Goal: Task Accomplishment & Management: Complete application form

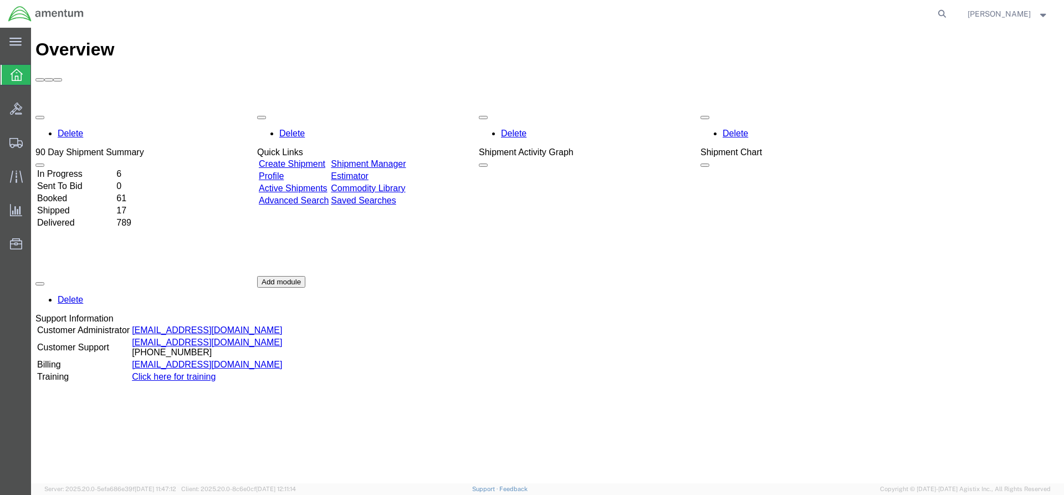
click at [315, 159] on link "Create Shipment" at bounding box center [292, 163] width 67 height 9
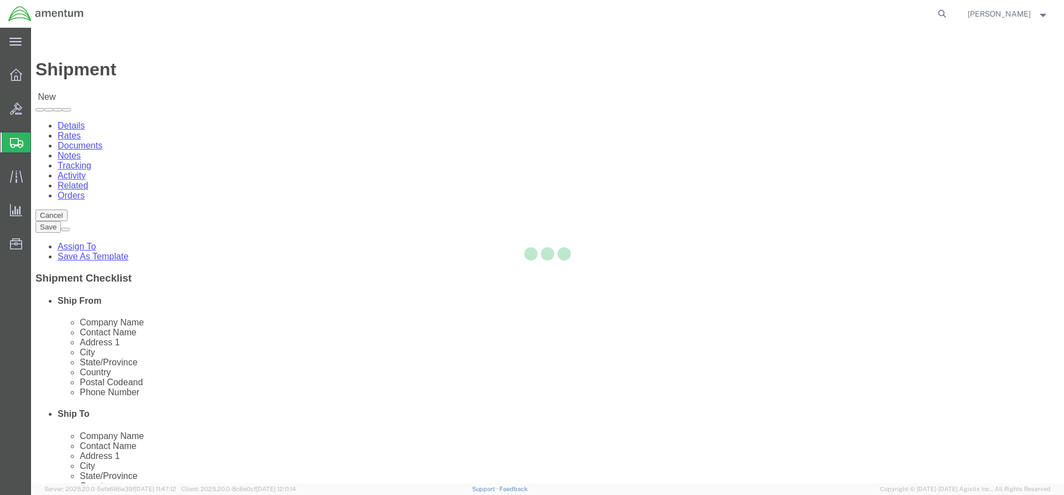
select select
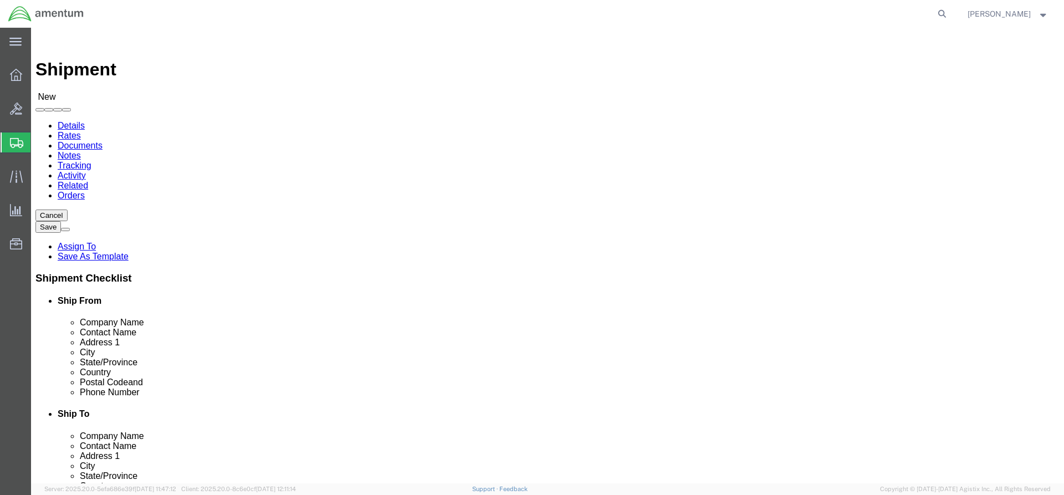
click input "text"
type input "Amentum"
type input "[PERSON_NAME]"
click input "text"
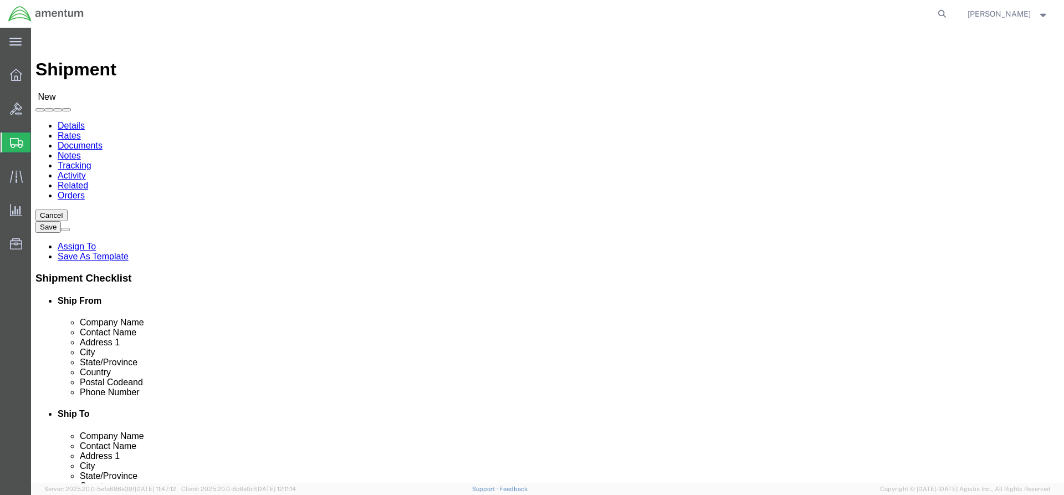
type input "[STREET_ADDRESS]"
click body "Shipment New Details Rates Documents Notes Tracking Activity Related Orders Can…"
select select
click input "text"
type input "Sylvania"
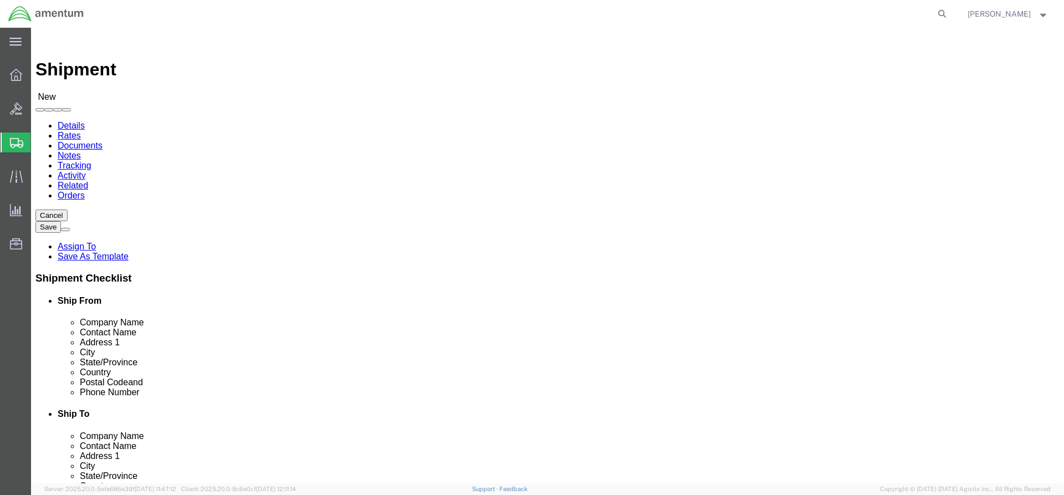
select select
click input "text"
paste input "35988"
type input "35988"
select select
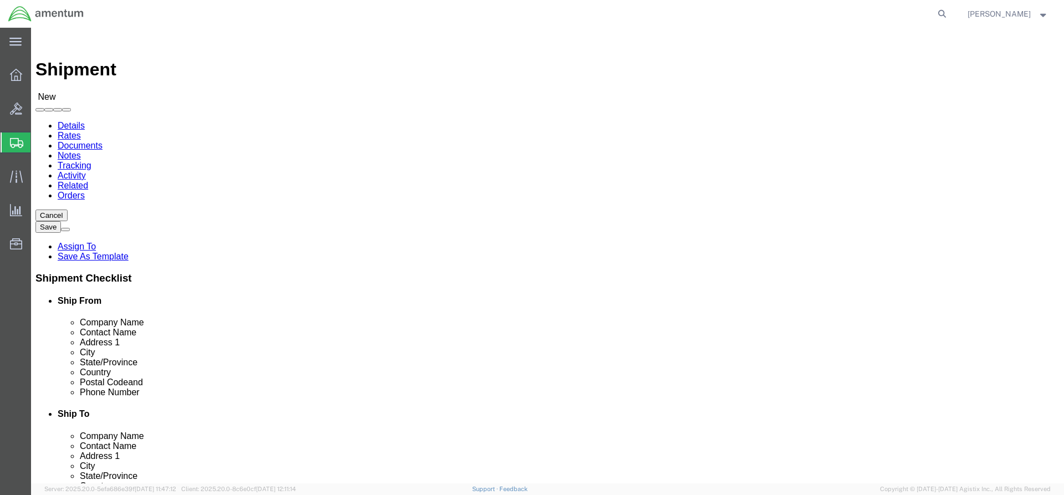
click input "text"
paste input "[PHONE_NUMBER]"
type input "[PHONE_NUMBER]"
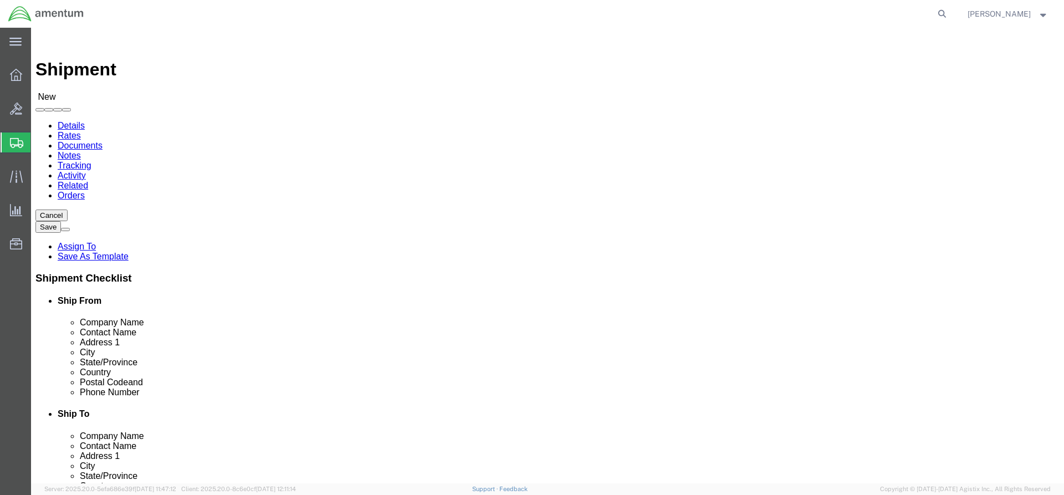
click input "text"
type input "[PERSON_NAME].Bellaire@"
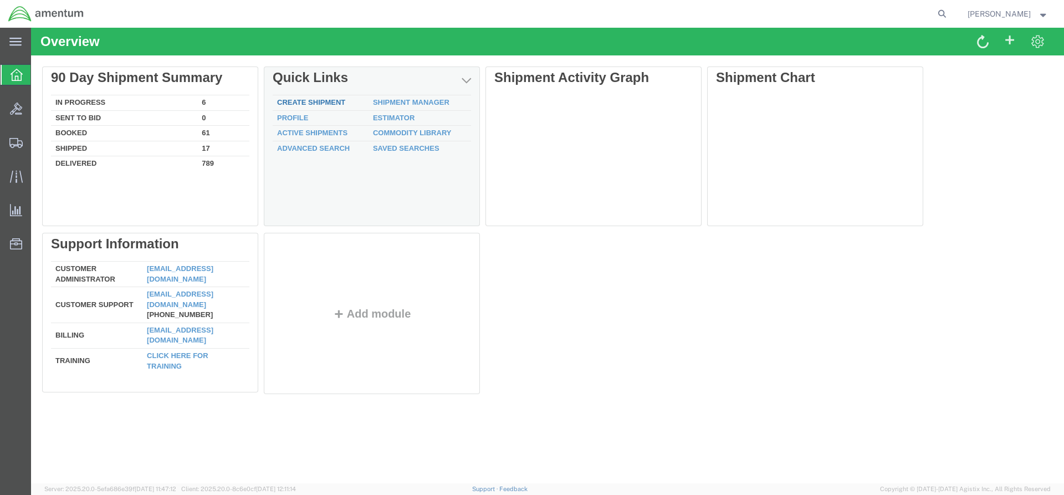
click at [305, 102] on link "Create Shipment" at bounding box center [311, 102] width 68 height 8
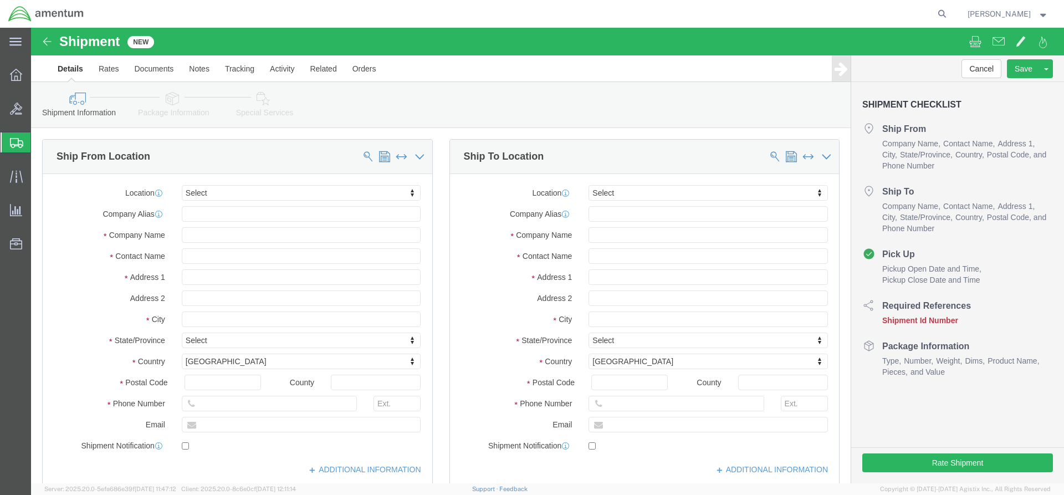
select select
click input "text"
type input "Amentum"
type input "G"
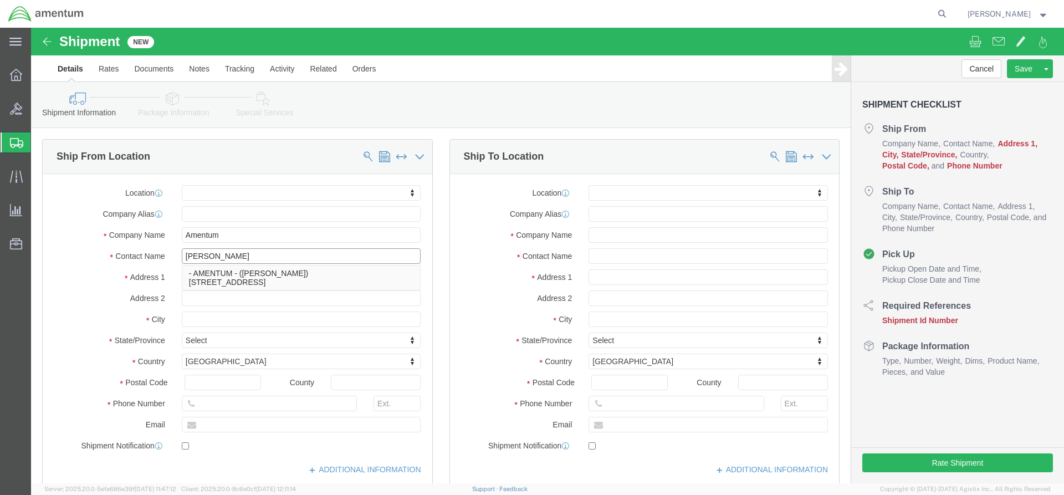
type input "[PERSON_NAME]"
click input "text"
paste input "[STREET_ADDRESS]"
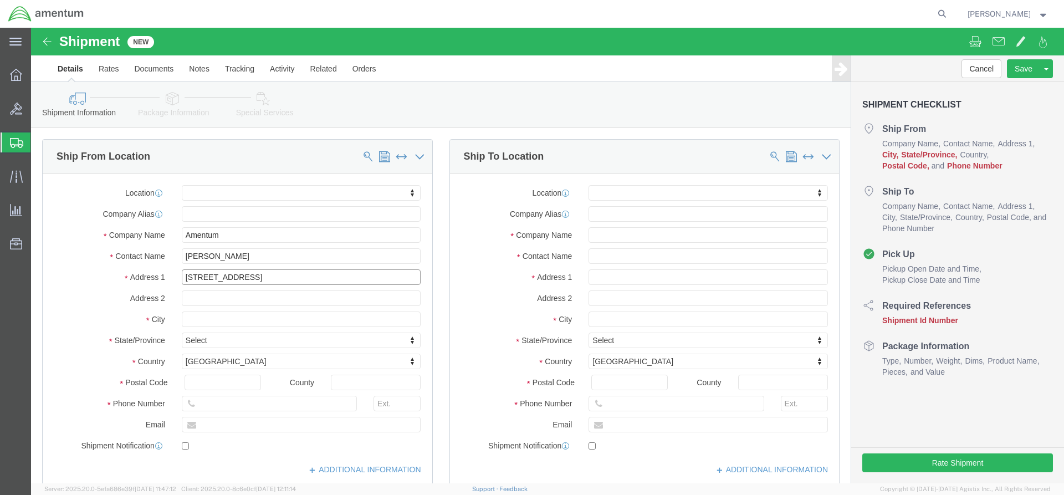
type input "[STREET_ADDRESS]"
select select
click input "text"
type input "Sylvania"
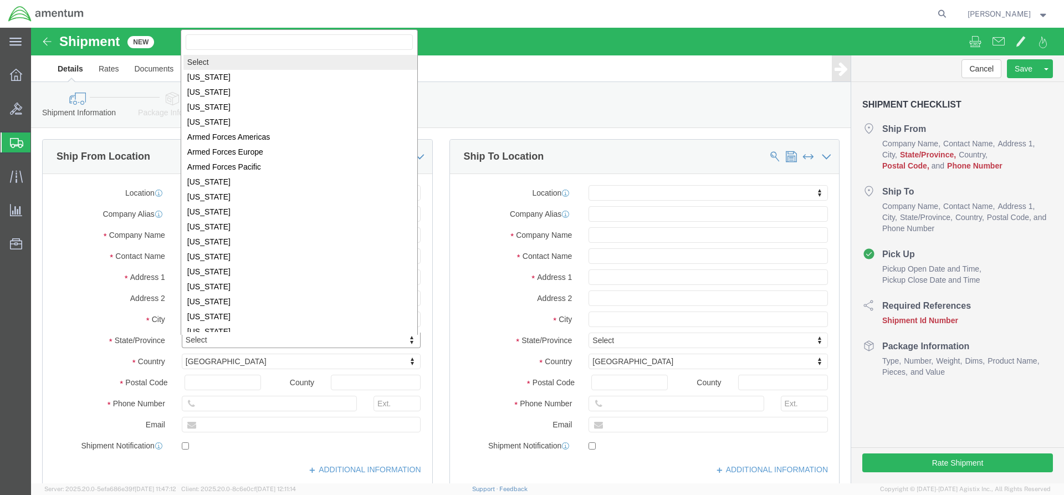
click body "Shipment New Details Rates Documents Notes Tracking Activity Related Orders Can…"
select select
select select "AL"
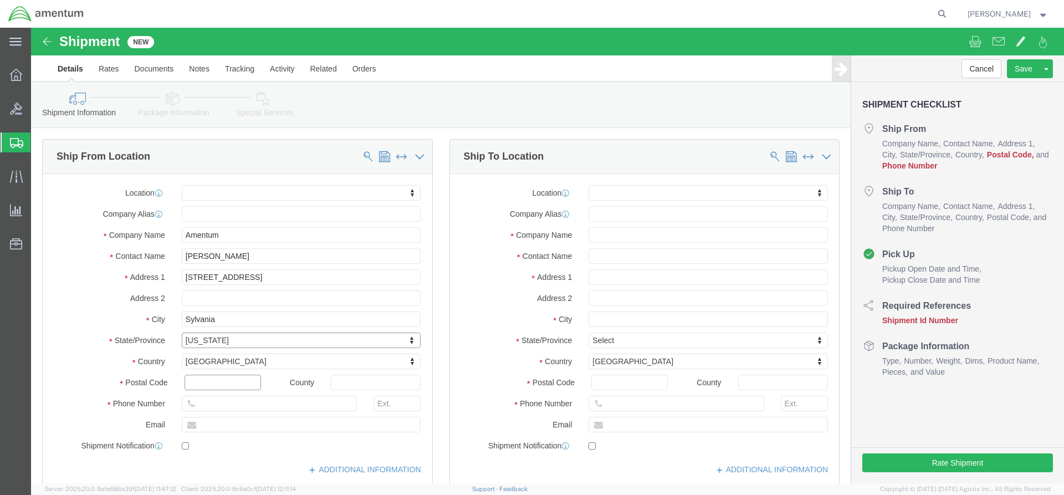
click input "text"
paste input "35988"
type input "35988"
select select
click input "text"
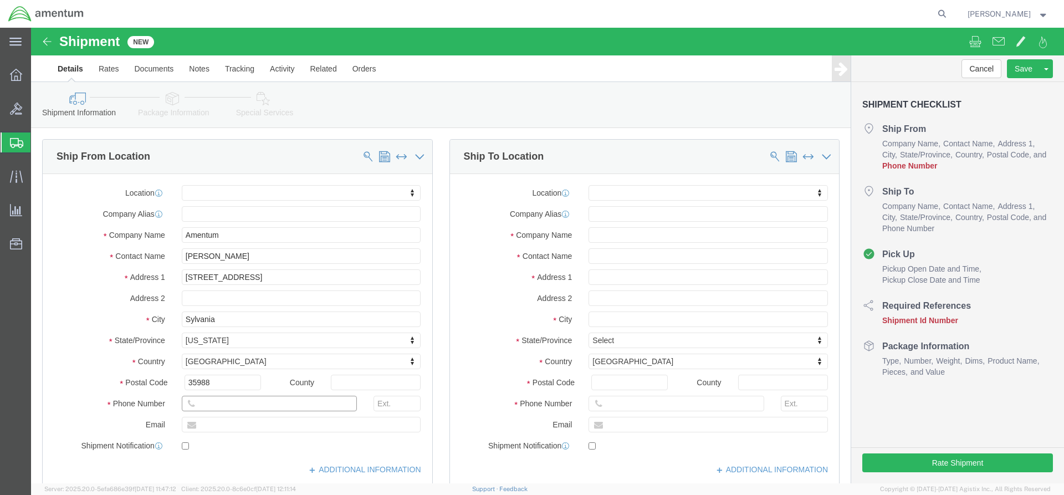
paste input "[PHONE_NUMBER]"
type input "[PHONE_NUMBER]"
click input "text"
type input "Brian.Bellaire@amentum.com"
checkbox input "true"
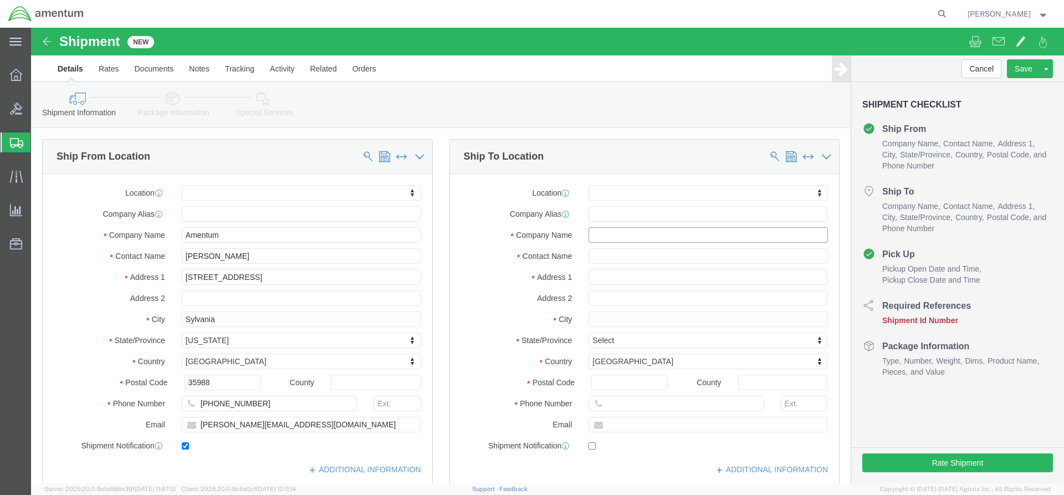
click input "text"
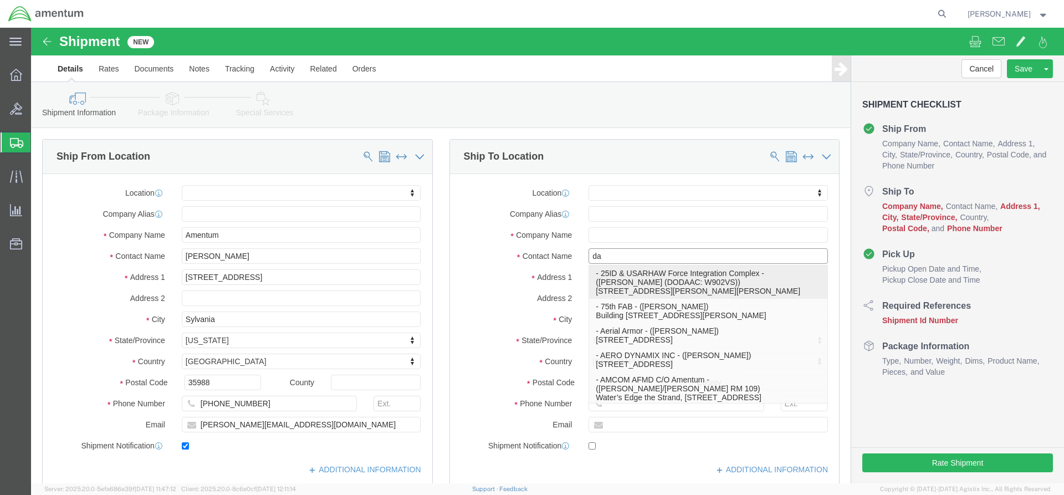
type input "dan"
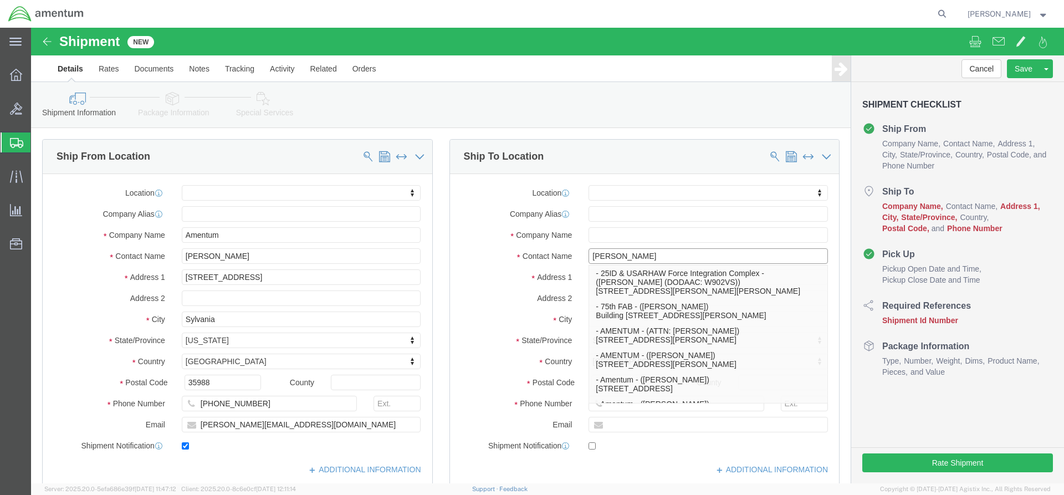
click p "- AMENTUM - (DANIEL WILLIAMSON) 13650 AEROSPACE WAY, HANGER 860, HANGER 860, JA…"
select select
type input "AMENTUM"
type input "DANIEL WILLIAMSON"
type input "13650 AEROSPACE WAY, HANGER 860"
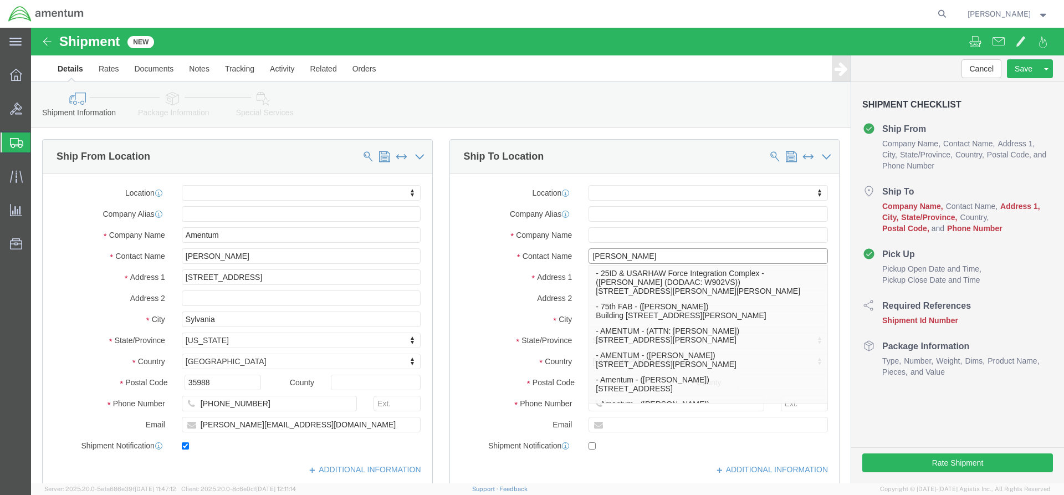
type input "HANGER 860"
type input "JACKSONVILLE"
type input "32221"
type input "254-220-0484"
select select "FL"
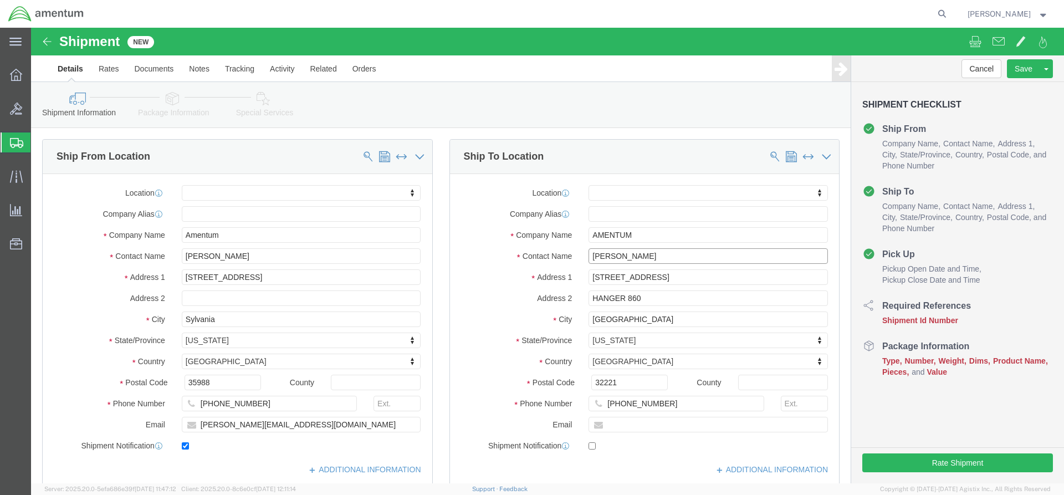
type input "DANIEL WILLIAMSON"
click input "text"
type input "Daniel.Williamson@amentum.com"
click div "[DATE] 2:00 PM"
checkbox input "true"
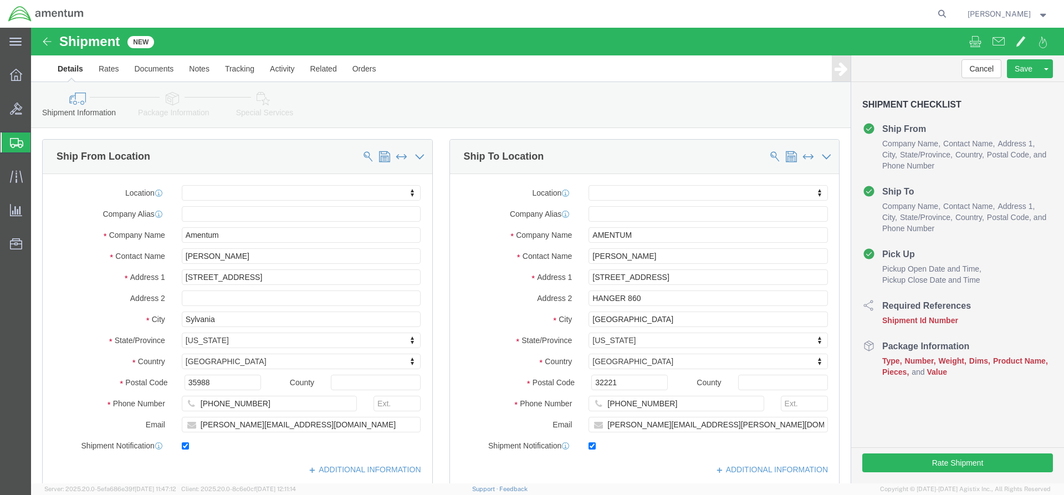
scroll to position [333, 0]
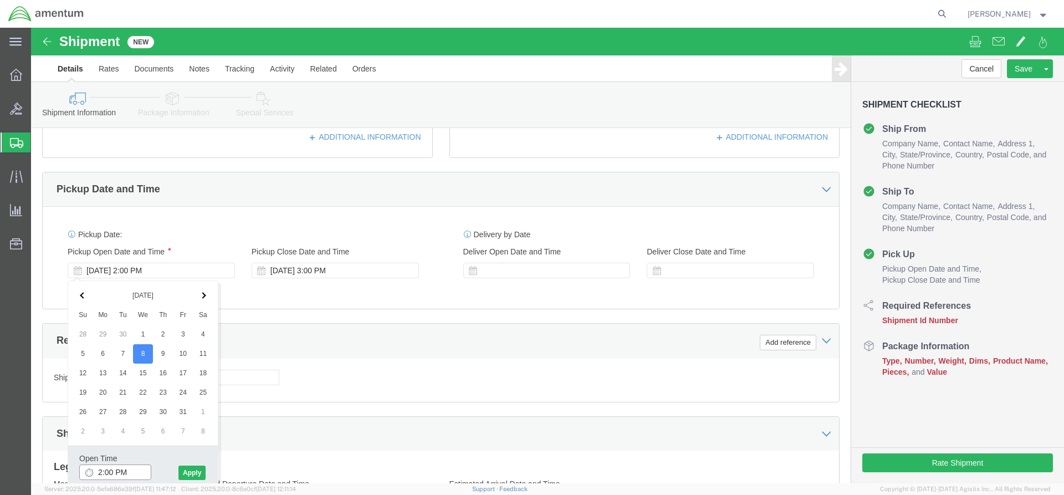
click input "2:00 PM"
drag, startPoint x: 85, startPoint y: 441, endPoint x: 99, endPoint y: 442, distance: 14.5
click input "8:00 PM"
type input "8:00 am"
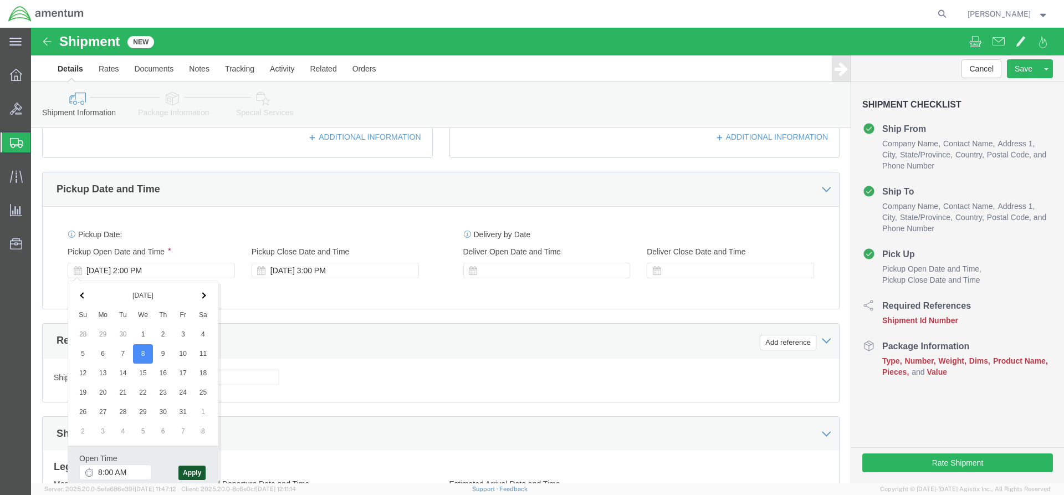
click button "Apply"
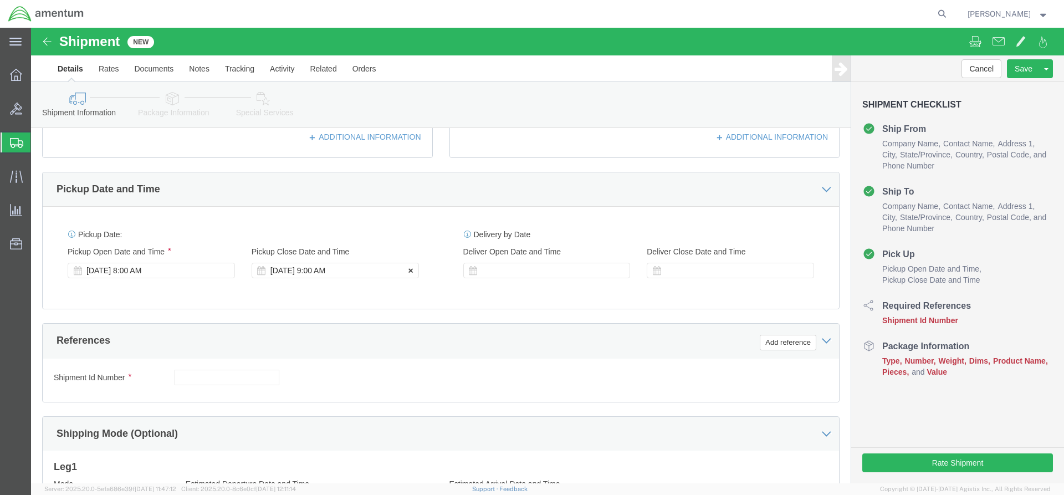
click div "Oct 08 2025 9:00 AM"
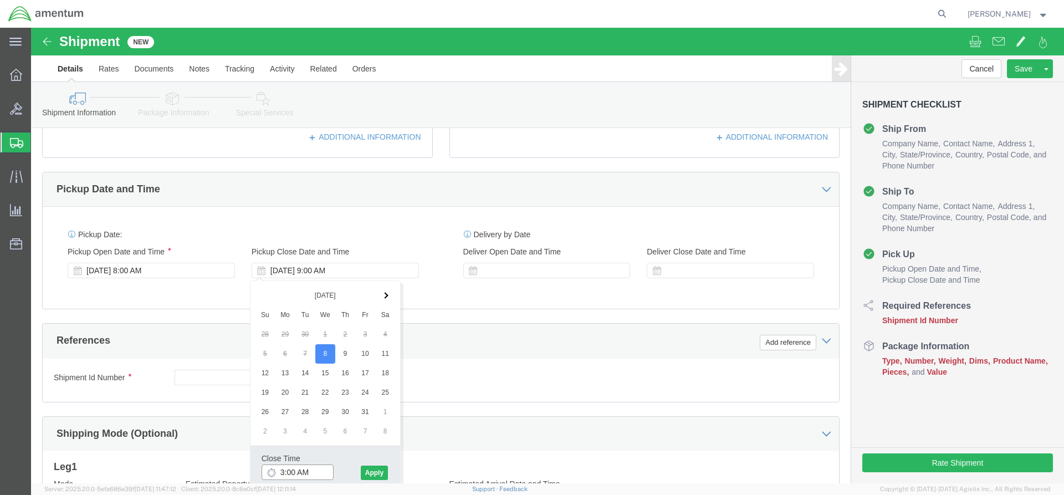
drag, startPoint x: 267, startPoint y: 442, endPoint x: 279, endPoint y: 442, distance: 12.7
click input "3:00 AM"
type input "3:pm"
click button "Apply"
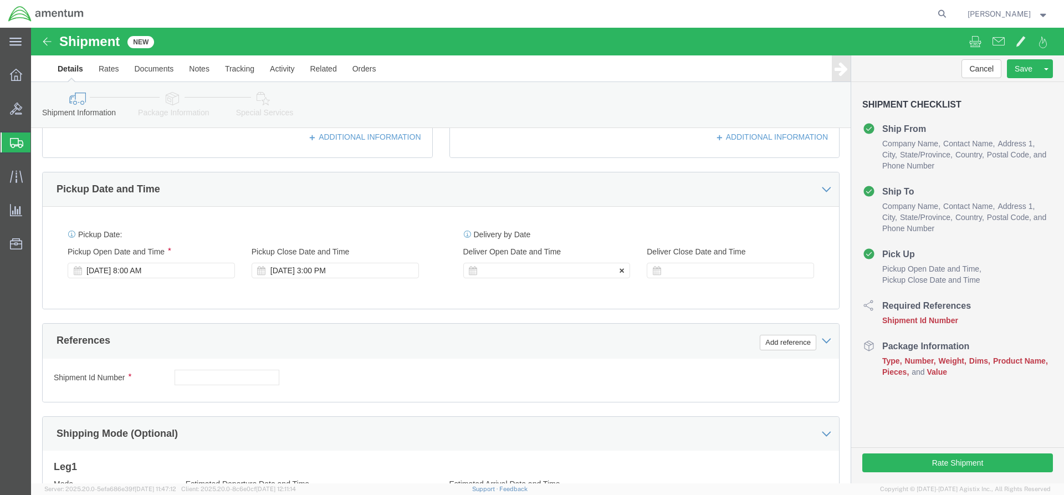
click div
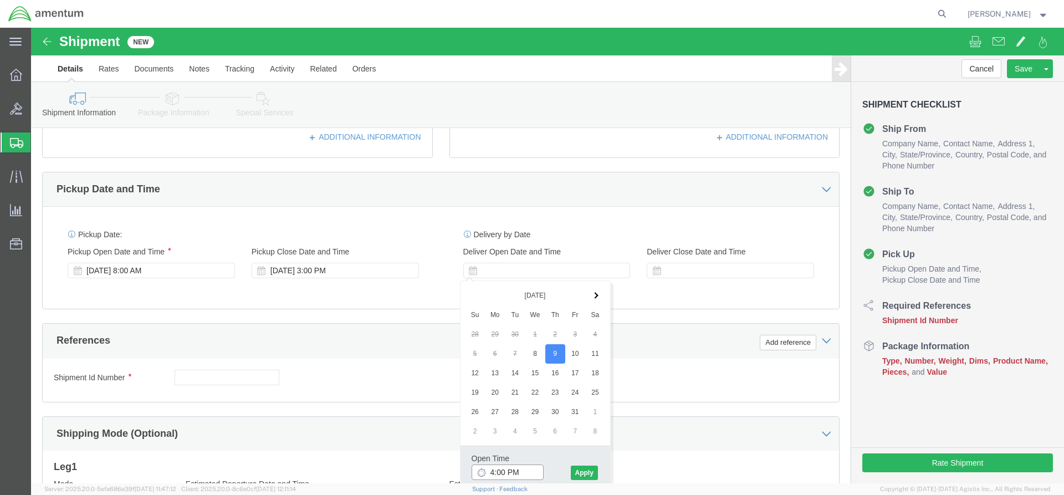
click input "4:00 PM"
drag, startPoint x: 475, startPoint y: 442, endPoint x: 493, endPoint y: 443, distance: 17.7
click input "7:00 PM"
type input "7:00 AM"
click button "Apply"
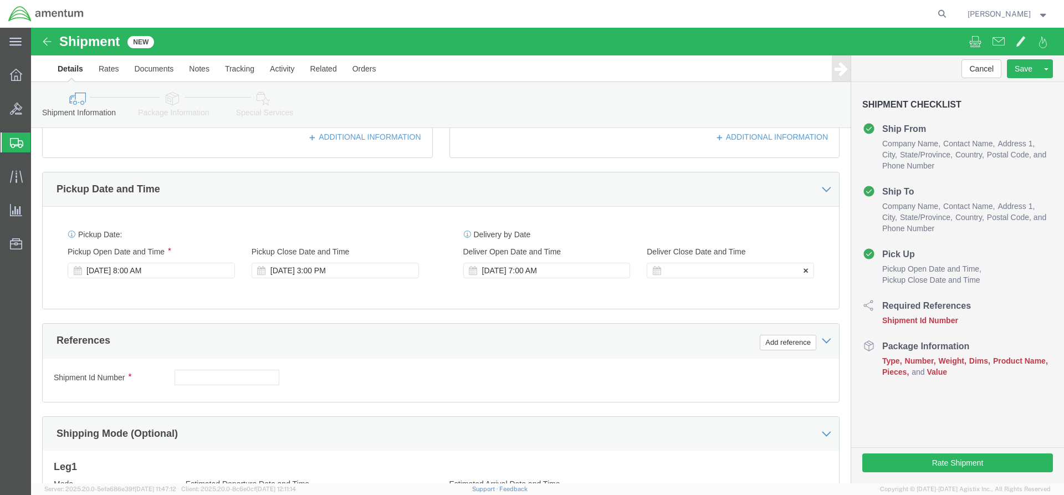
click div
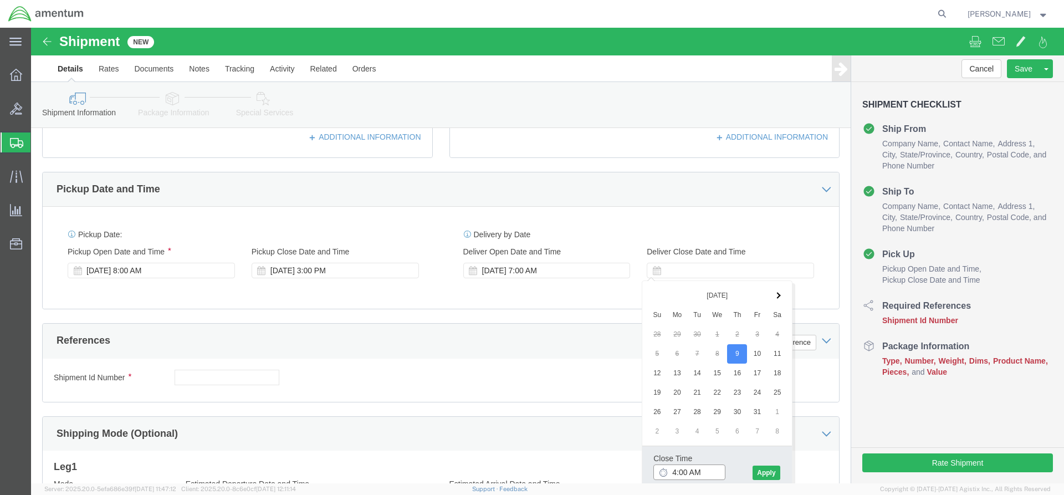
click input "4:00 AM"
type input "4:00 pm"
click button "Apply"
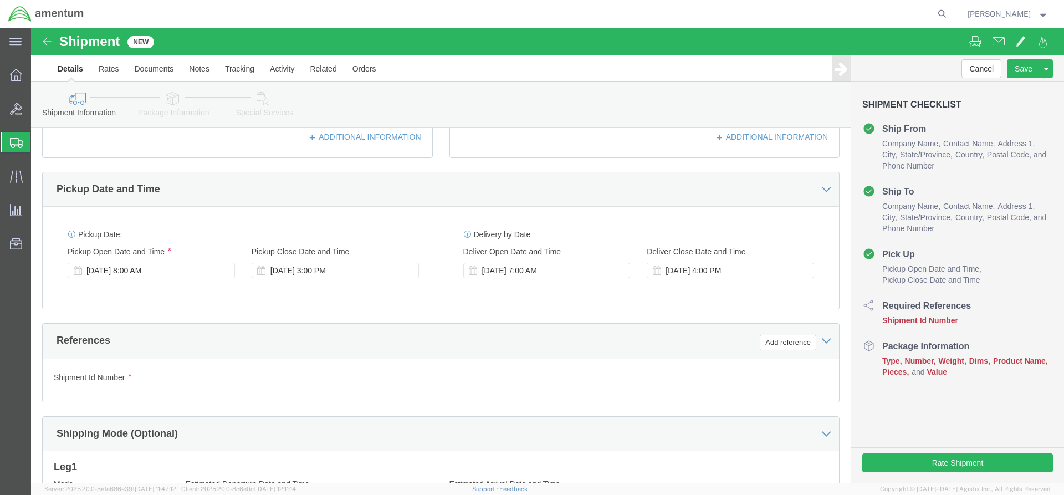
scroll to position [496, 0]
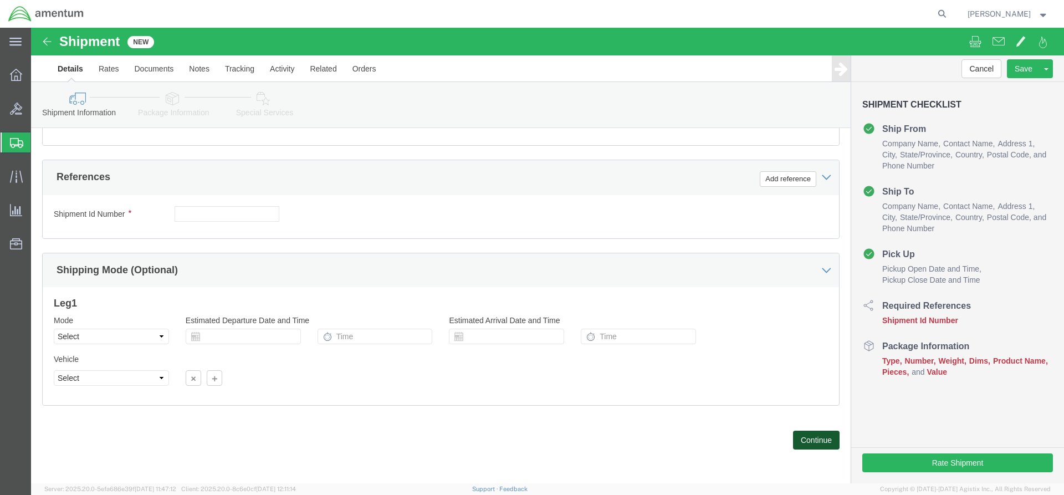
click button "Continue"
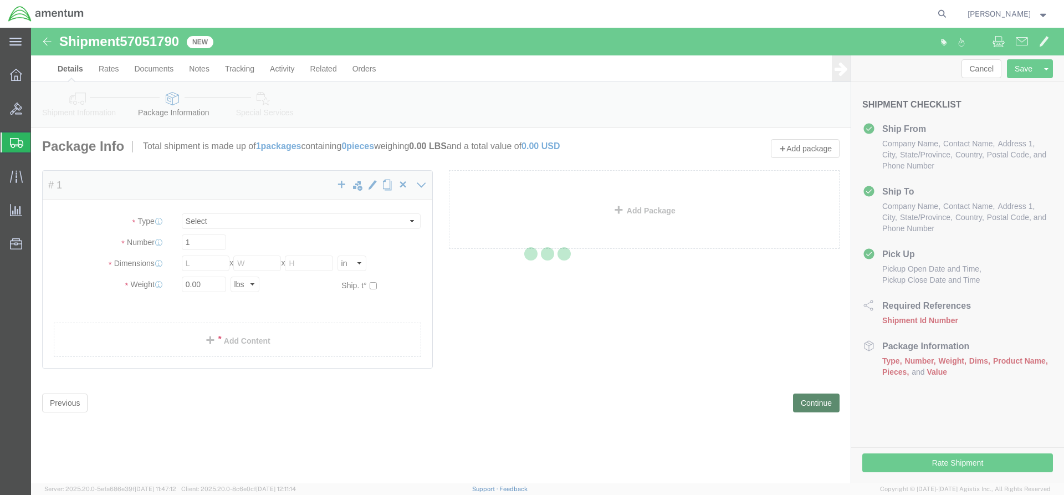
select select "CBOX"
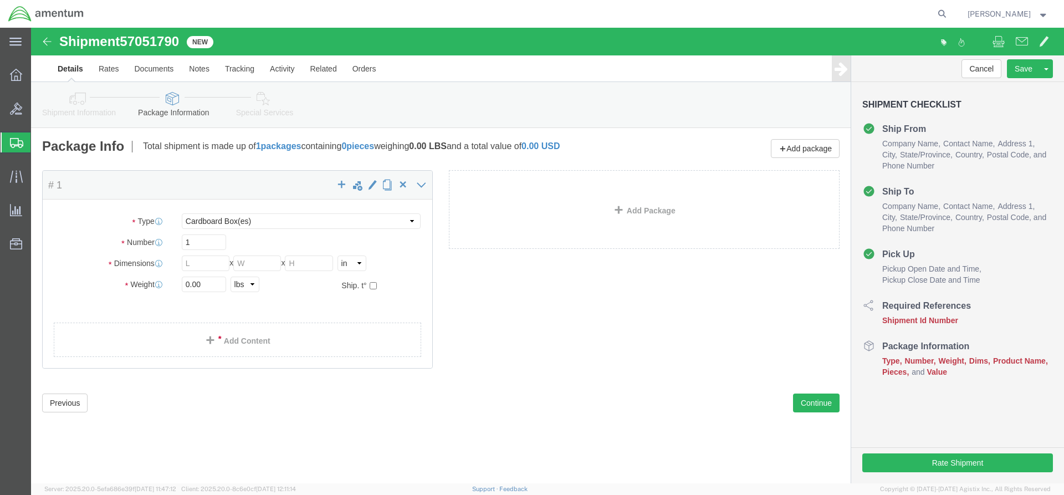
drag, startPoint x: 151, startPoint y: 13, endPoint x: 95, endPoint y: 11, distance: 56.0
click span "57051790"
click icon
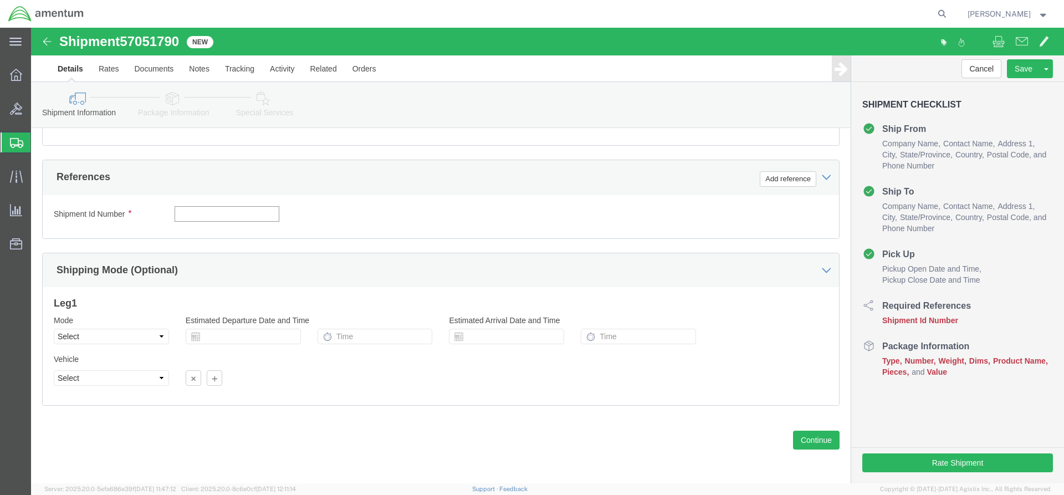
click input "text"
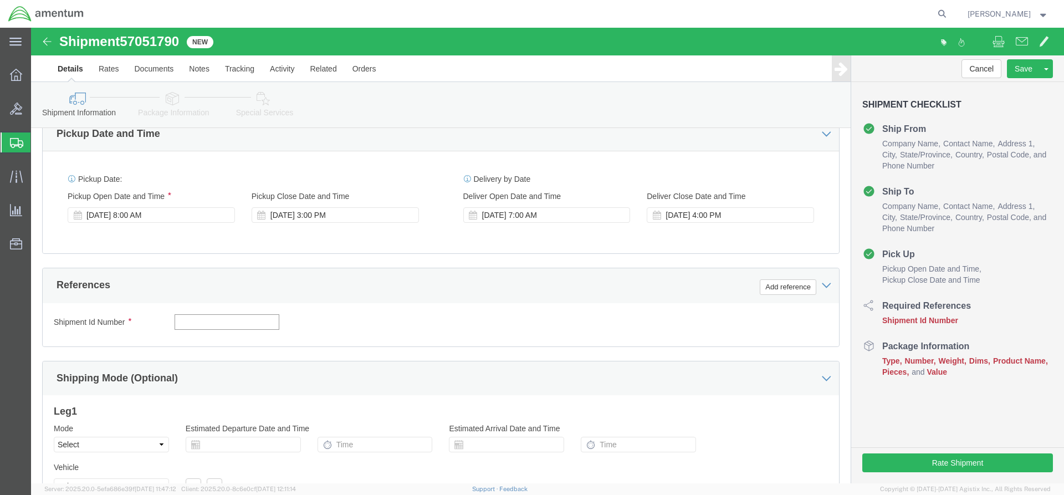
paste input "57051790"
type input "57051790"
click button "Add reference"
select select "CUSTREF"
click input "text"
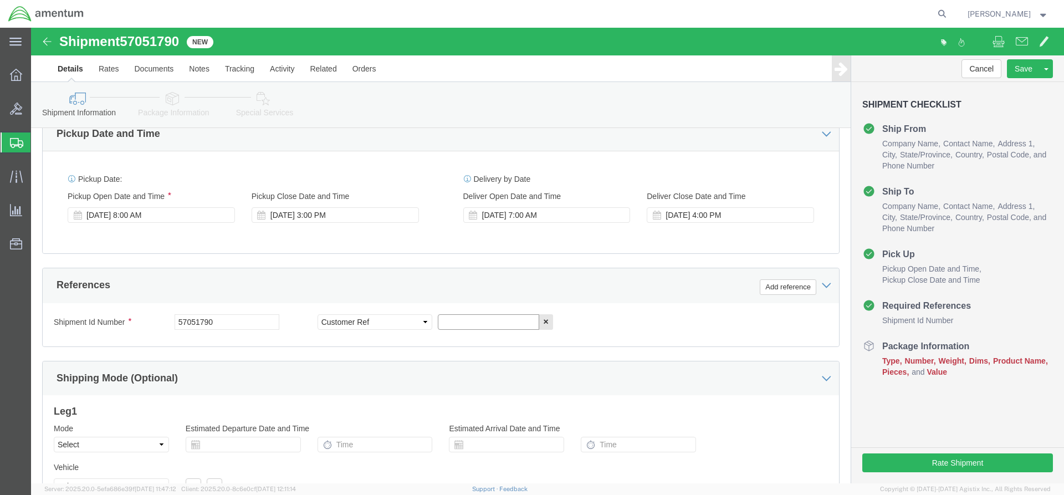
click input "text"
paste input "4998.R.1521.BT.BU.0Z.JVFL.00"
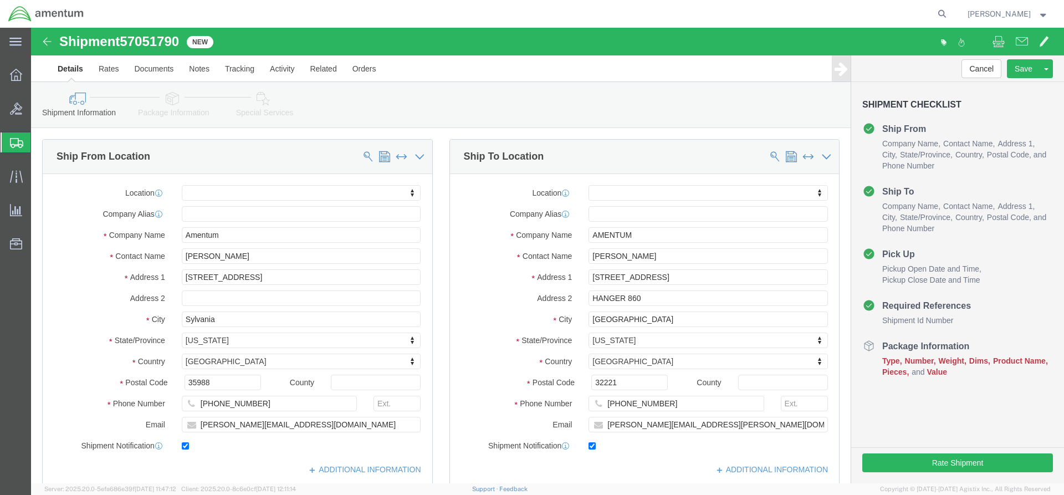
scroll to position [333, 0]
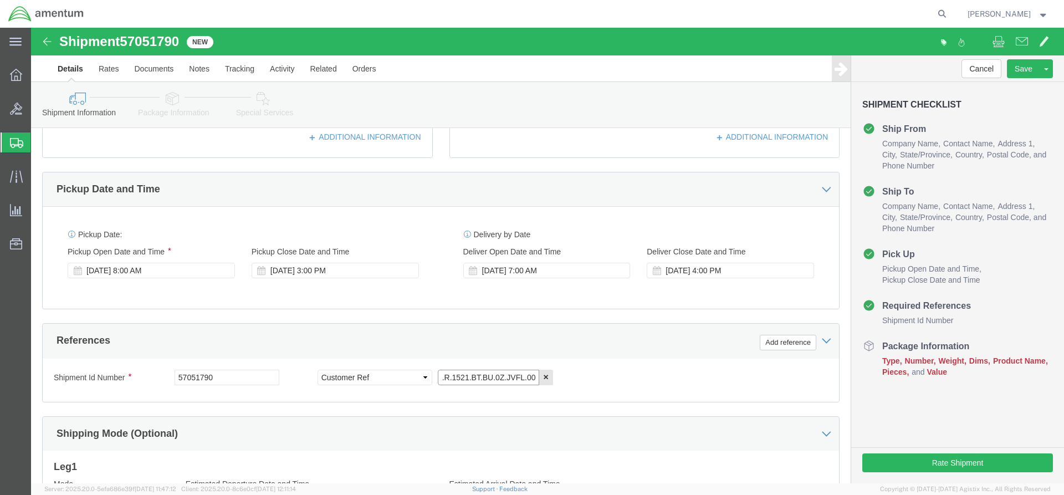
type input "4998.R.1521.BT.BU.0Z.JVFL.00"
click icon
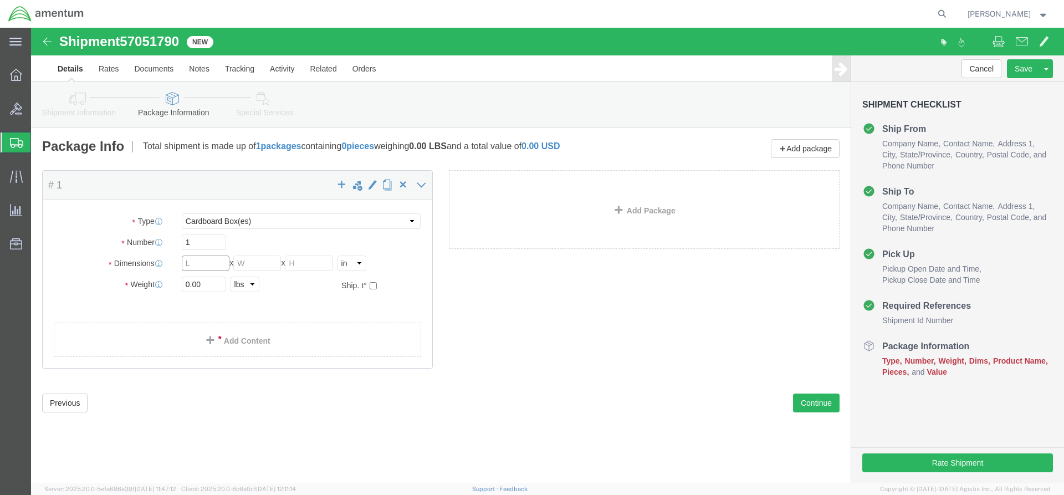
click input "text"
type input "21"
type input "14"
type input "3"
click input "0.00"
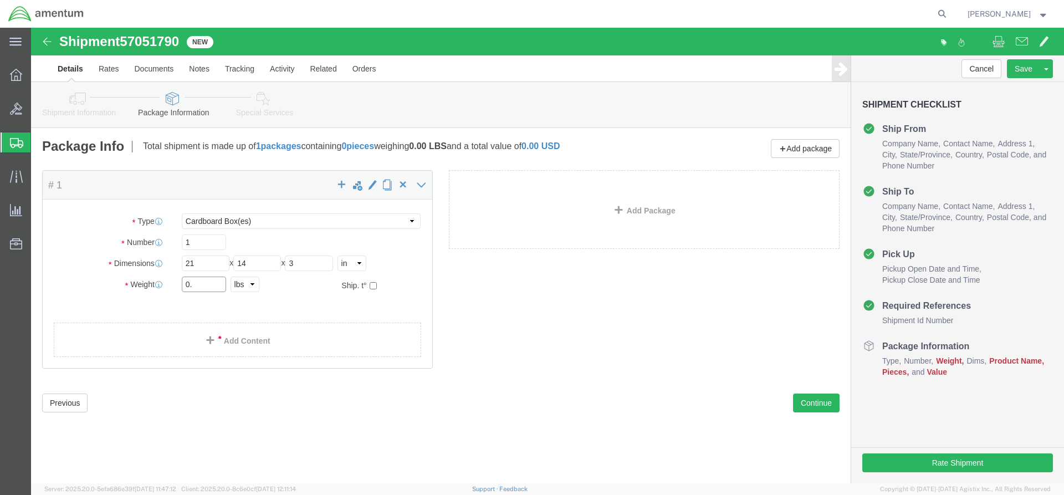
type input "0"
type input "7"
click link "Add Content"
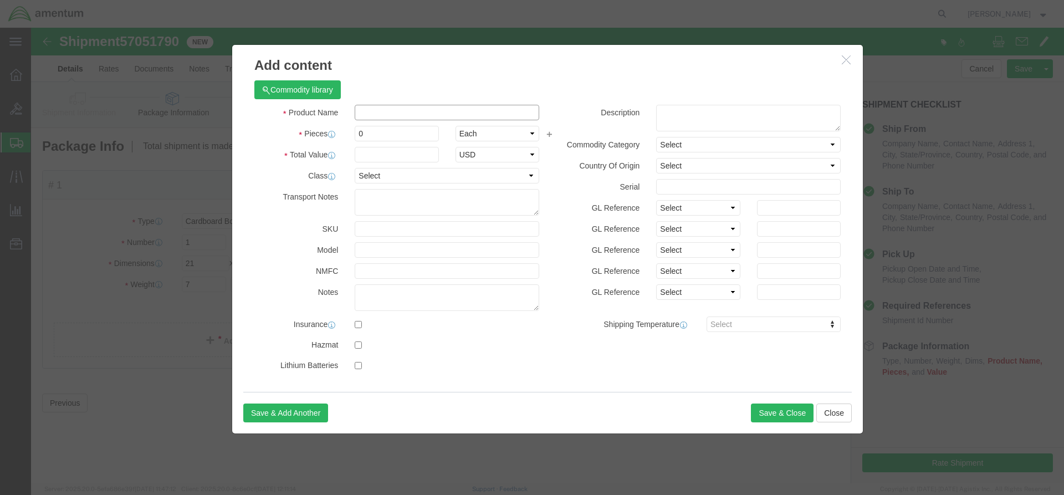
click input "text"
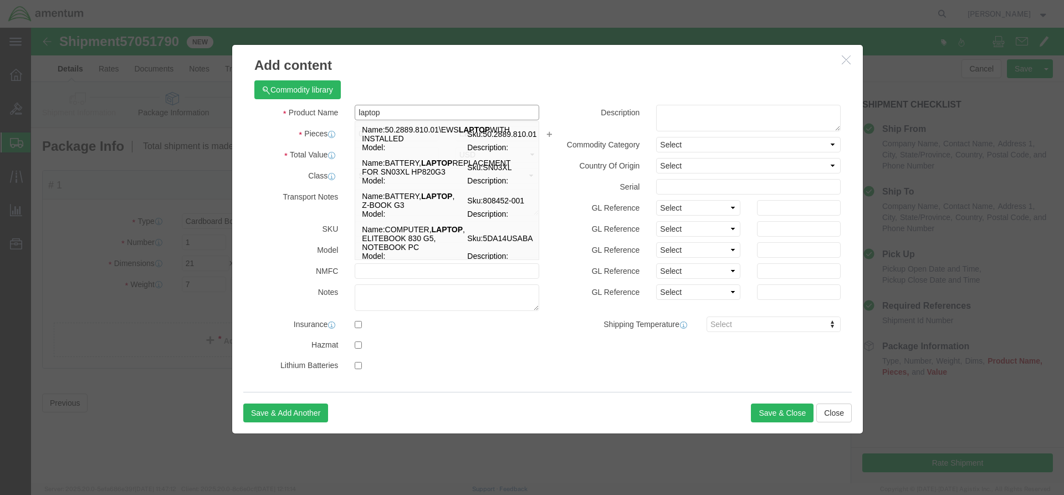
type input "laptop"
click div "Pieces 0 Select Bag Barrels 100Board Feet Bottle Box Blister Pack Carats Can Ca…"
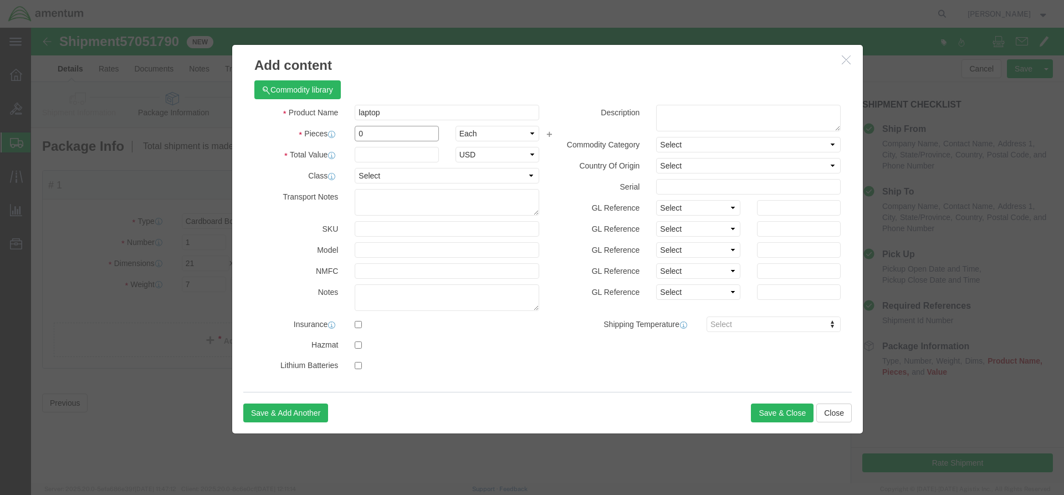
click input "0"
type input "1"
click input "text"
type input "500"
click button "Save & Close"
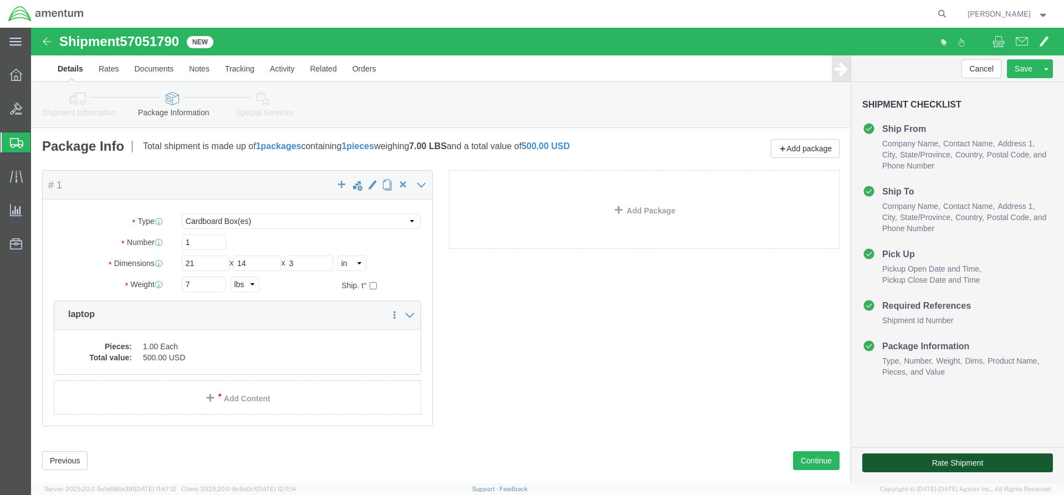
click button "Rate Shipment"
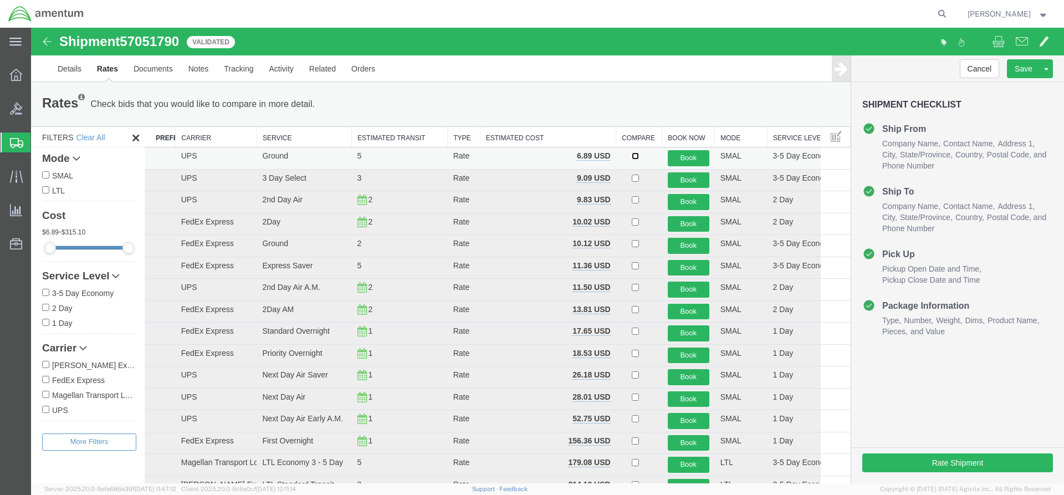
click at [632, 156] on input "checkbox" at bounding box center [635, 155] width 7 height 7
checkbox input "true"
click at [682, 155] on button "Book" at bounding box center [689, 158] width 42 height 16
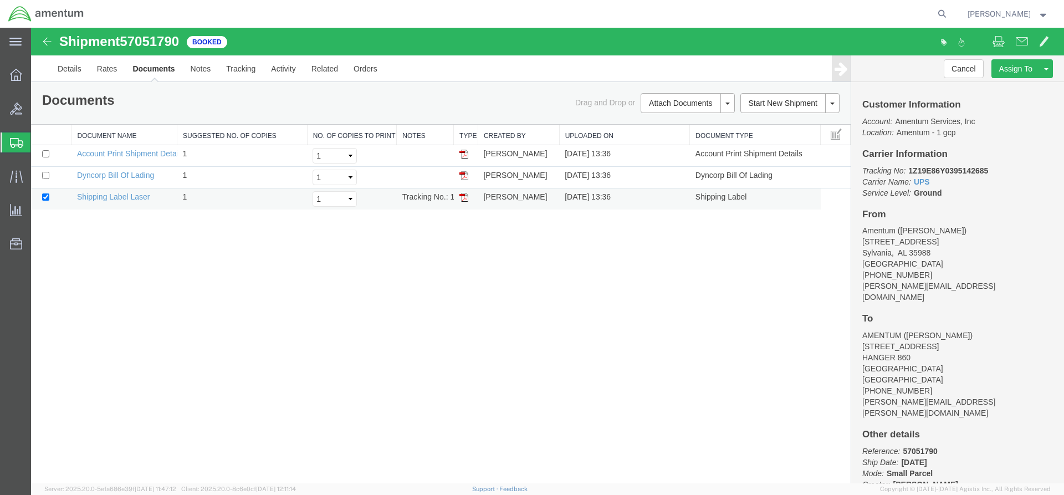
click at [462, 197] on img at bounding box center [463, 197] width 9 height 9
click at [14, 76] on icon at bounding box center [16, 75] width 12 height 12
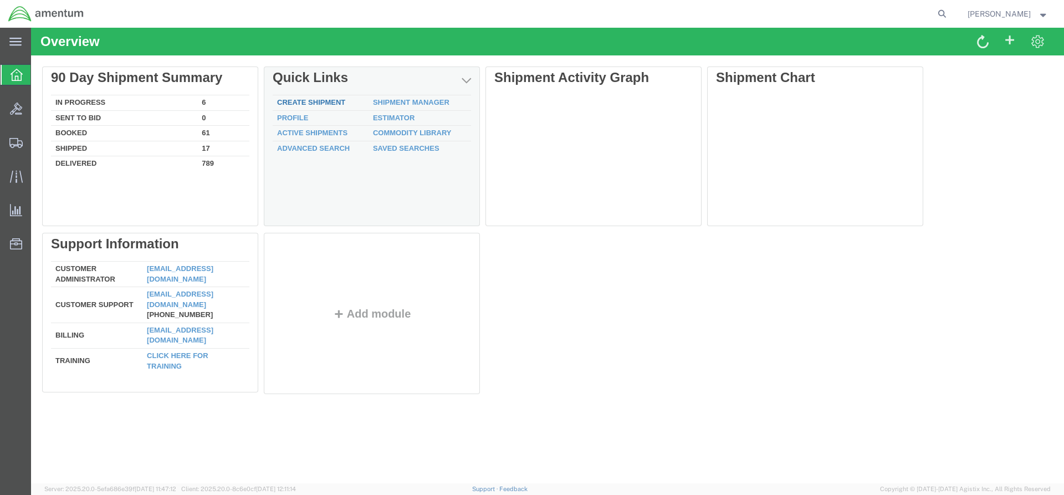
click at [309, 105] on link "Create Shipment" at bounding box center [311, 102] width 68 height 8
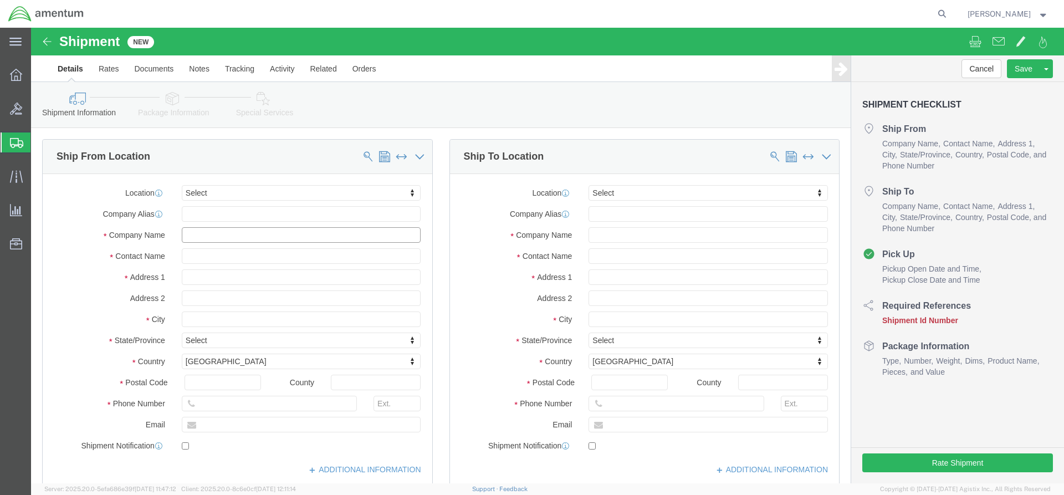
click input "text"
type input "b"
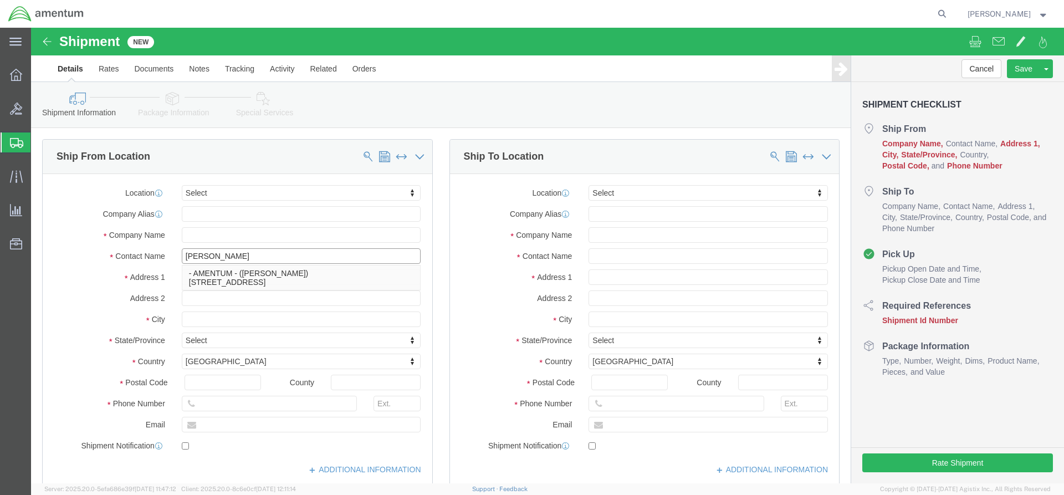
type input "[PERSON_NAME]"
click div "Address 1"
click input "text"
paste input "[STREET_ADDRESS]"
type input "[STREET_ADDRESS]"
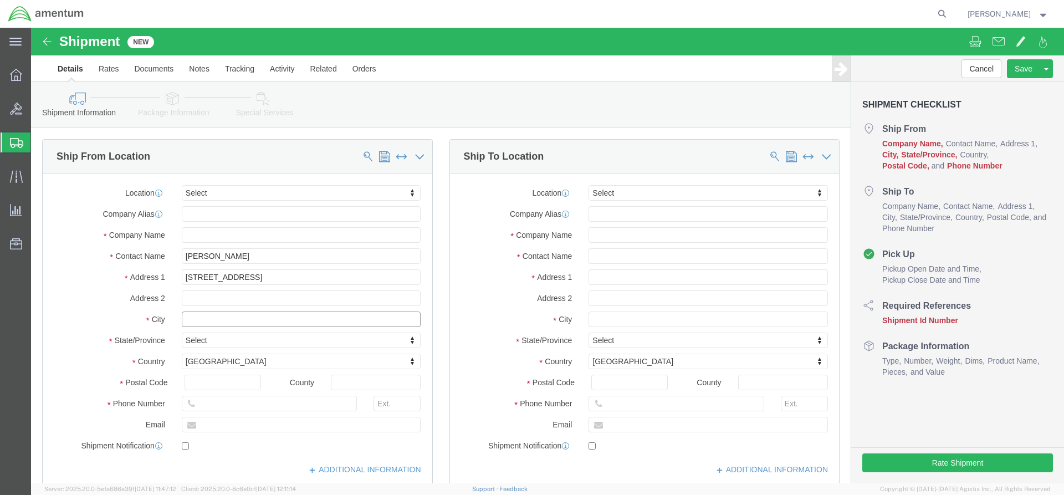
click input "text"
type input "A"
type input "Sylvania"
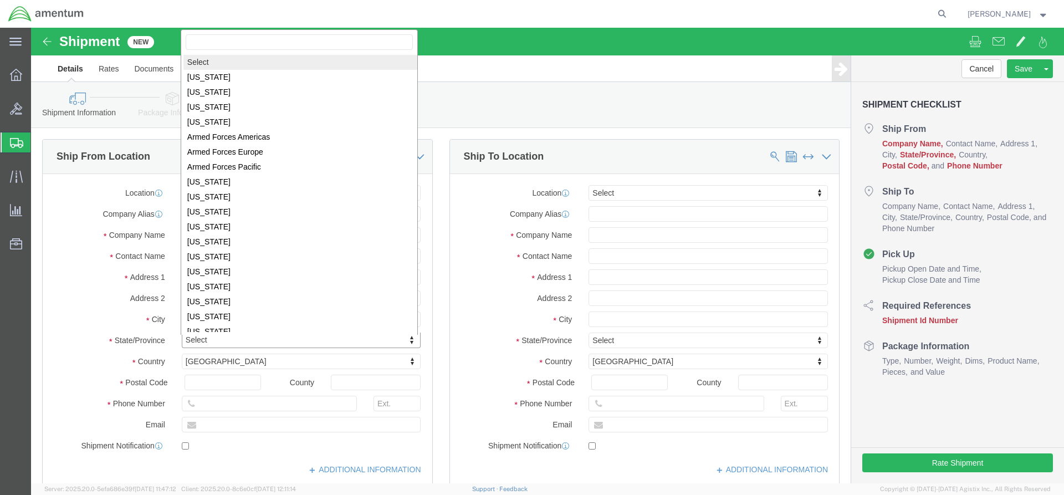
click body "Shipment New Details Rates Documents Notes Tracking Activity Related Orders Can…"
select select "AL"
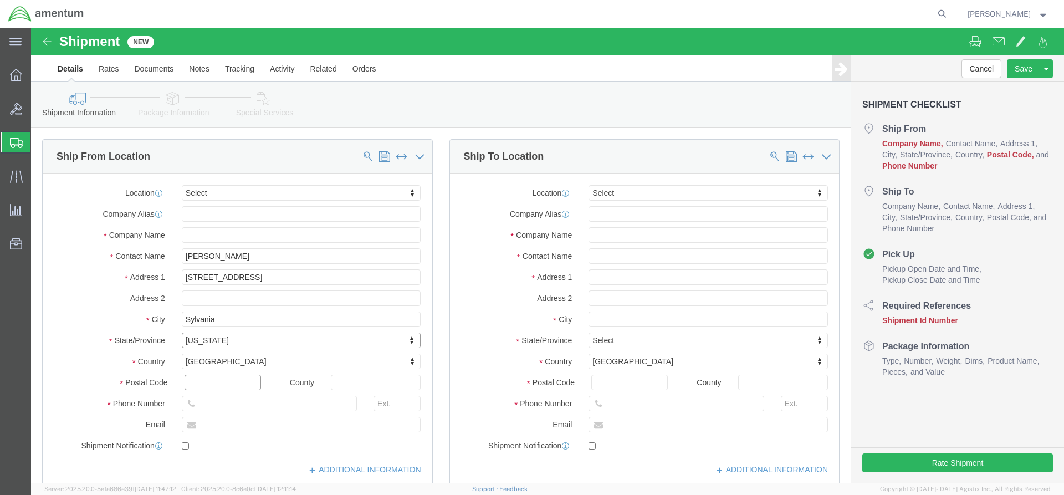
click input "text"
paste input "35988"
type input "35988"
click input "text"
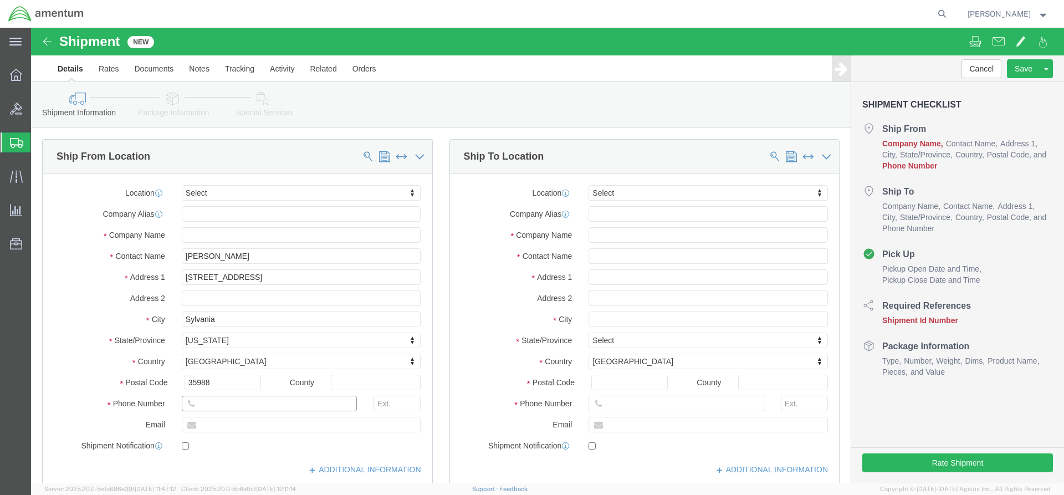
paste input "[PHONE_NUMBER]"
type input "[PHONE_NUMBER]"
click input "text"
type input "brian.bellaire@amentum.com"
click input "text"
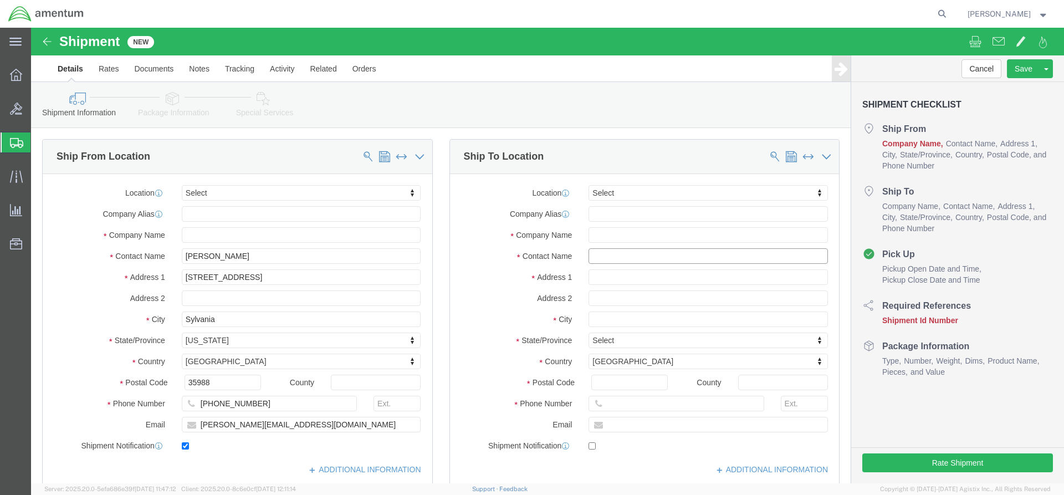
checkbox input "true"
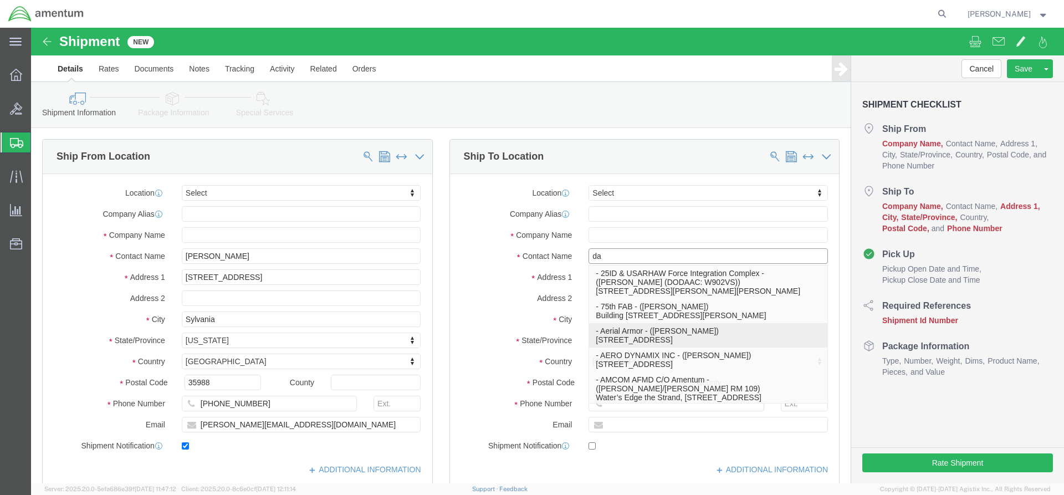
type input "dan"
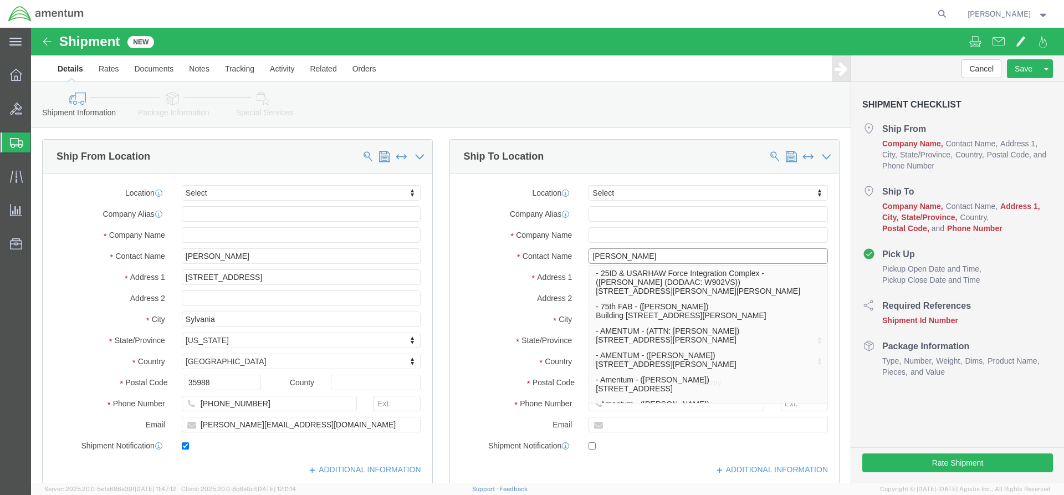
click p "- AMENTUM - (DANIEL WILLIAMSON) 13650 AEROSPACE WAY, HANGER 860, HANGER 860, JA…"
type input "AMENTUM"
type input "DANIEL WILLIAMSON"
type input "13650 AEROSPACE WAY, HANGER 860"
type input "HANGER 860"
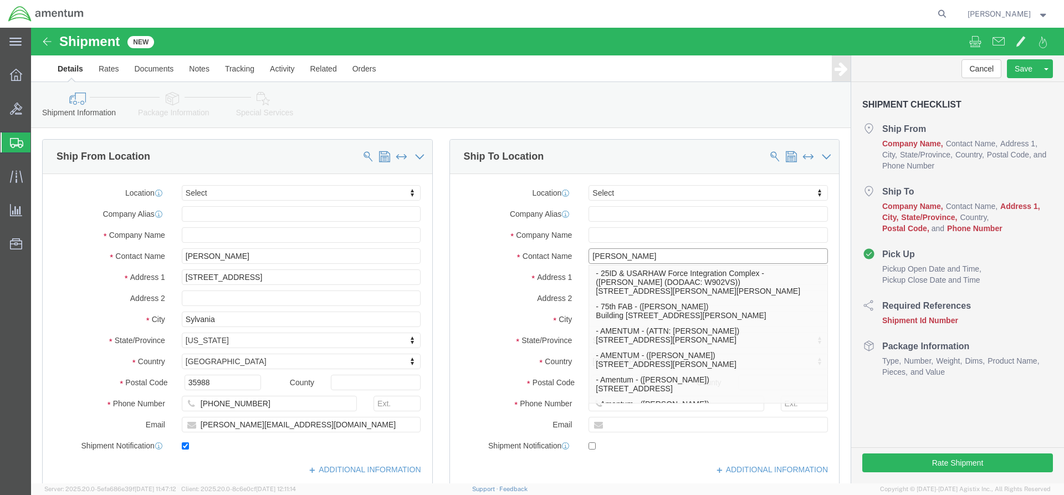
type input "JACKSONVILLE"
type input "32221"
type input "254-220-0484"
select select "FL"
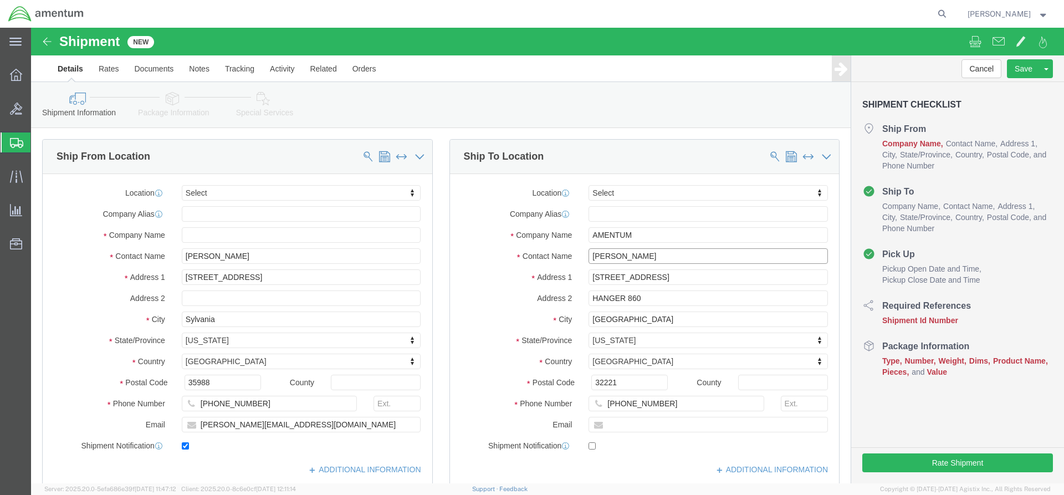
type input "DANIEL WILLIAMSON"
click input "text"
type input "D"
